Goal: Navigation & Orientation: Find specific page/section

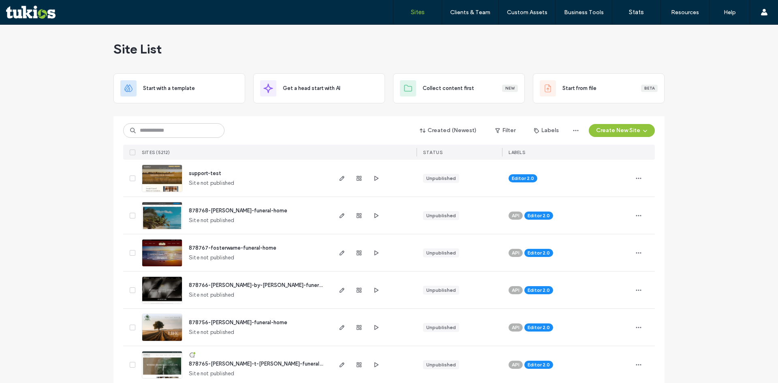
click at [230, 180] on span "Site not published" at bounding box center [212, 183] width 46 height 8
click at [205, 171] on span "support-test" at bounding box center [205, 173] width 32 height 6
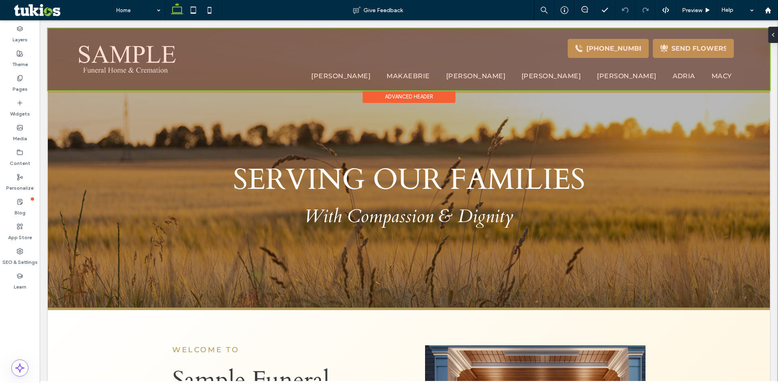
click at [592, 77] on div at bounding box center [409, 59] width 722 height 62
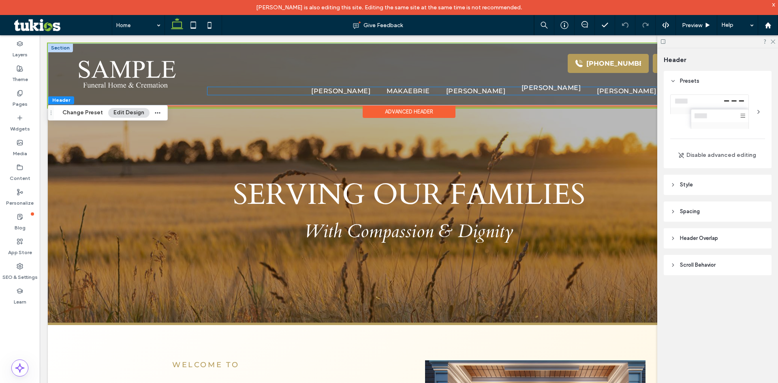
click at [581, 92] on span "[PERSON_NAME]" at bounding box center [550, 88] width 59 height 8
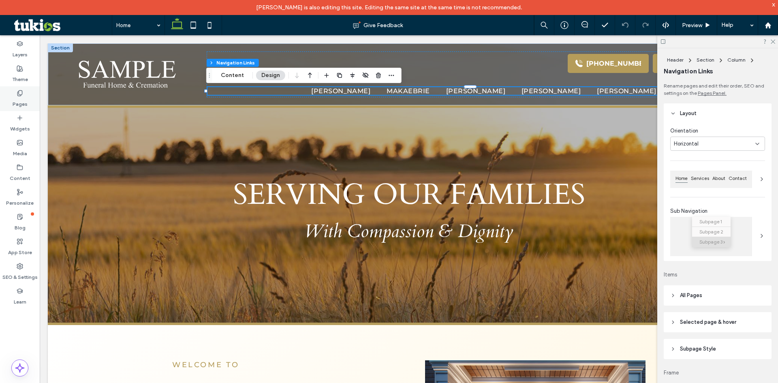
click at [11, 102] on div "Pages" at bounding box center [20, 98] width 40 height 25
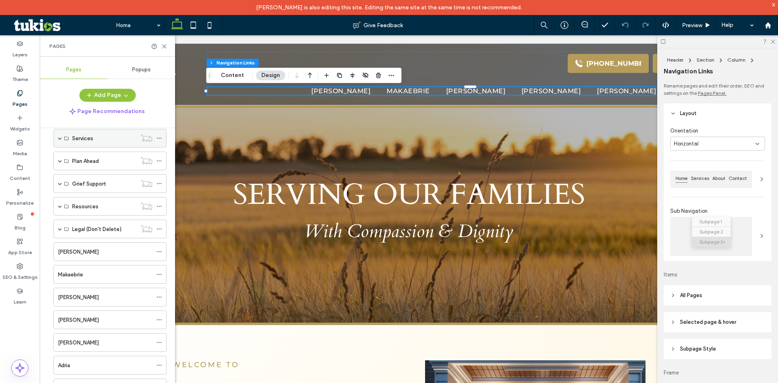
scroll to position [105, 0]
click at [102, 292] on div "[PERSON_NAME]" at bounding box center [105, 296] width 94 height 9
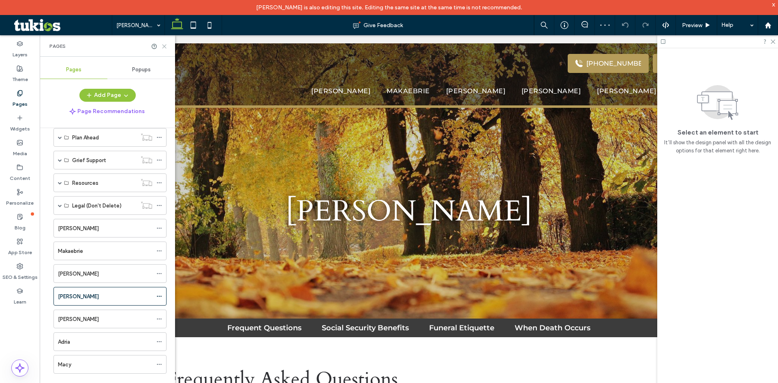
click at [164, 47] on icon at bounding box center [164, 46] width 6 height 6
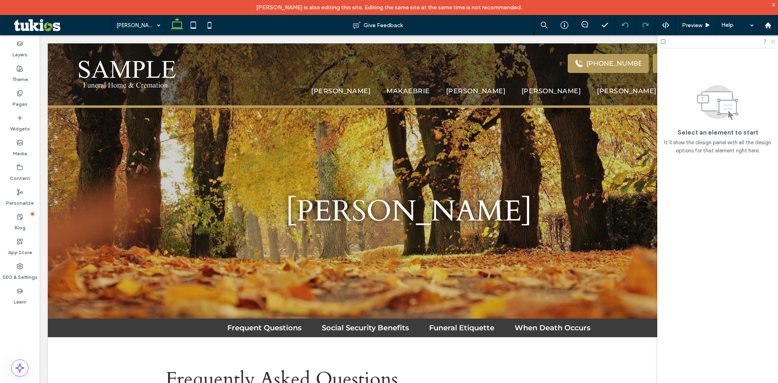
click at [770, 41] on icon at bounding box center [772, 40] width 5 height 5
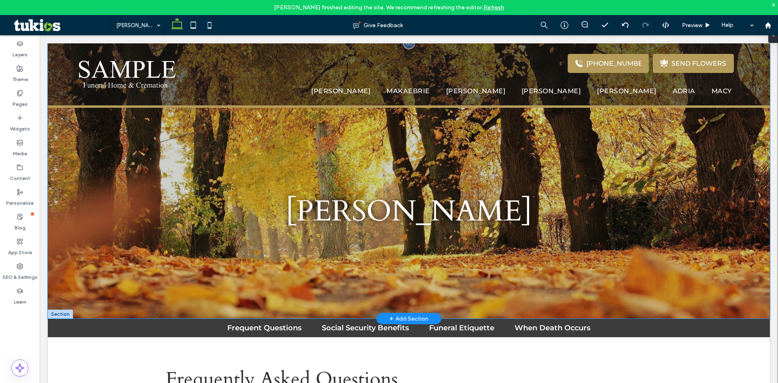
click at [469, 137] on div "[PERSON_NAME]" at bounding box center [409, 180] width 722 height 275
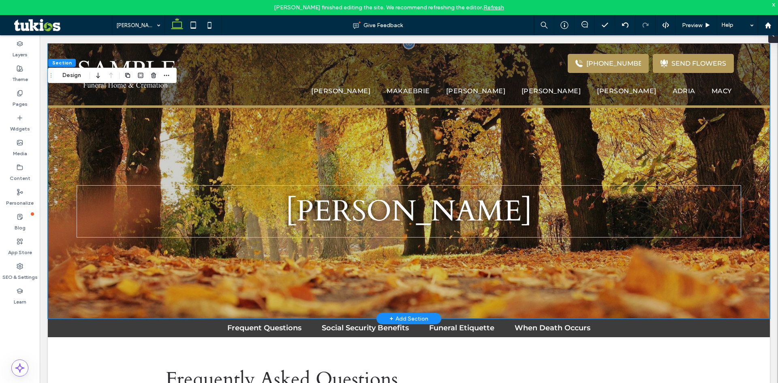
click at [469, 137] on div "[PERSON_NAME]" at bounding box center [409, 180] width 722 height 275
click at [297, 144] on div "[PERSON_NAME]" at bounding box center [409, 180] width 722 height 275
